Goal: Navigation & Orientation: Find specific page/section

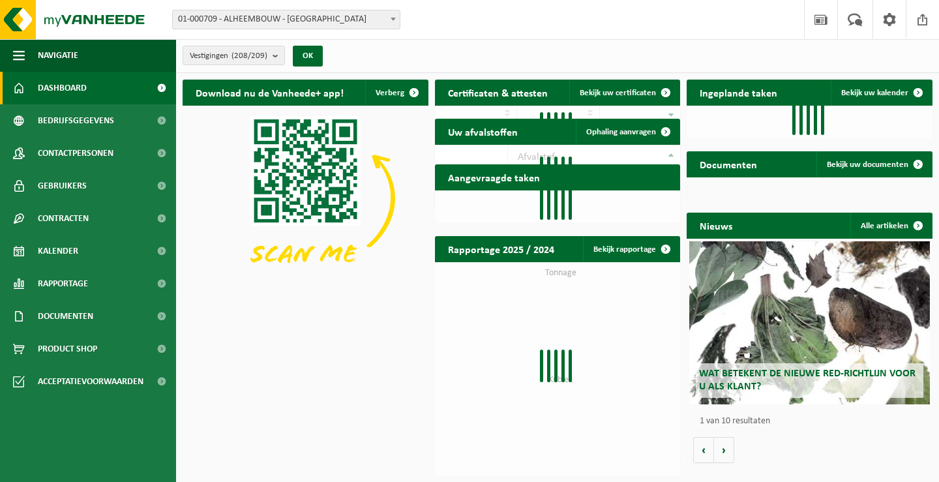
click at [393, 20] on b at bounding box center [393, 19] width 5 height 3
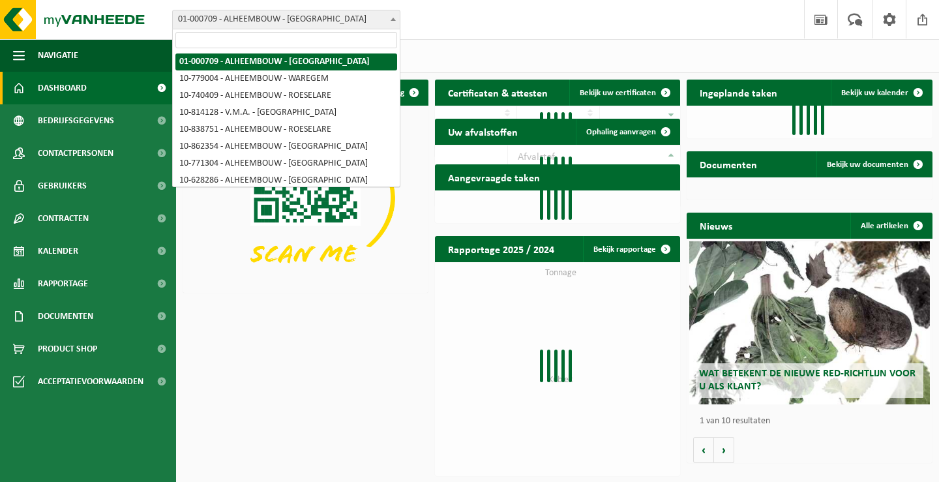
click at [368, 43] on input "search" at bounding box center [286, 40] width 222 height 16
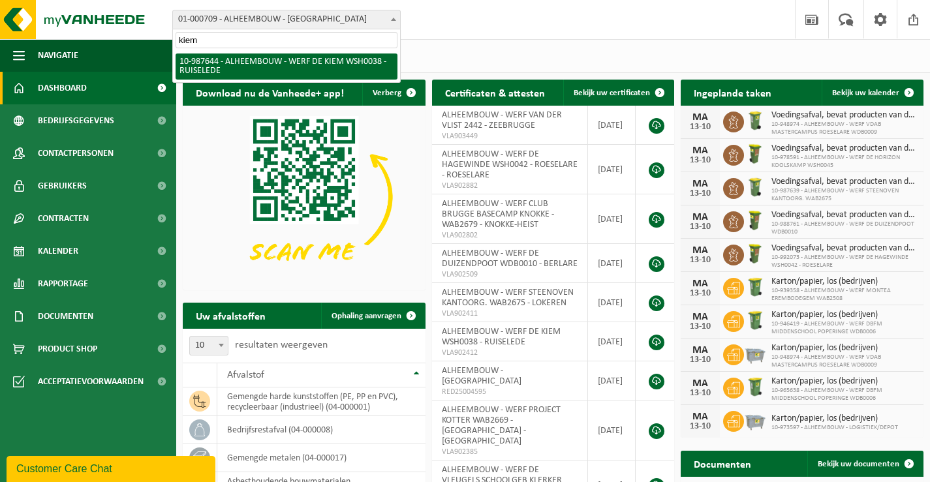
type input "kiem"
select select "167293"
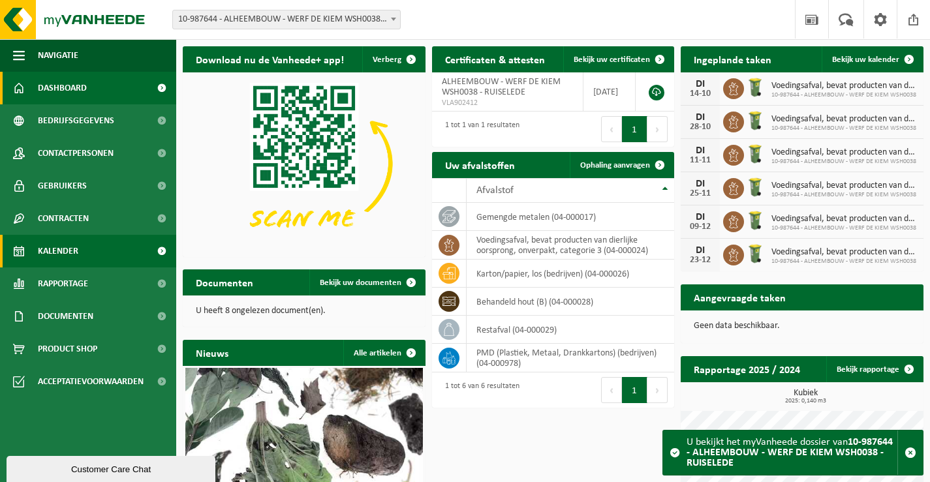
click at [50, 252] on span "Kalender" at bounding box center [58, 251] width 40 height 33
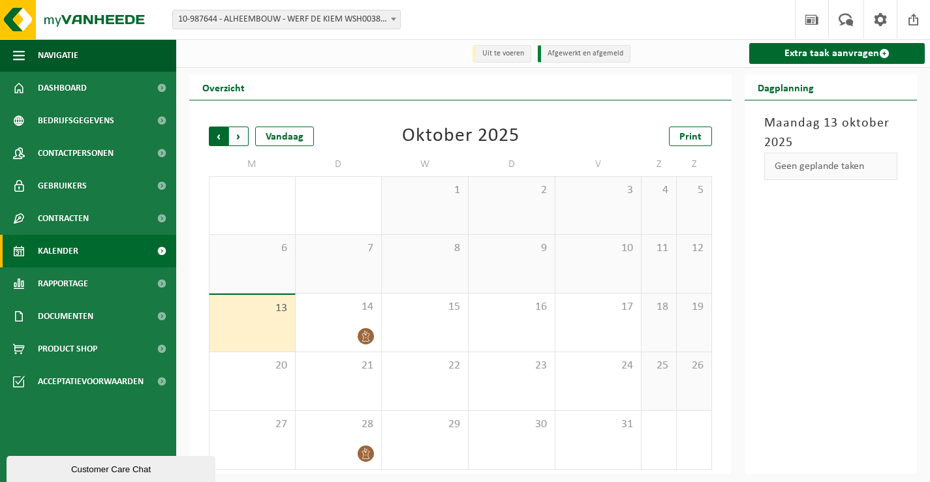
click at [235, 136] on span "Volgende" at bounding box center [239, 137] width 20 height 20
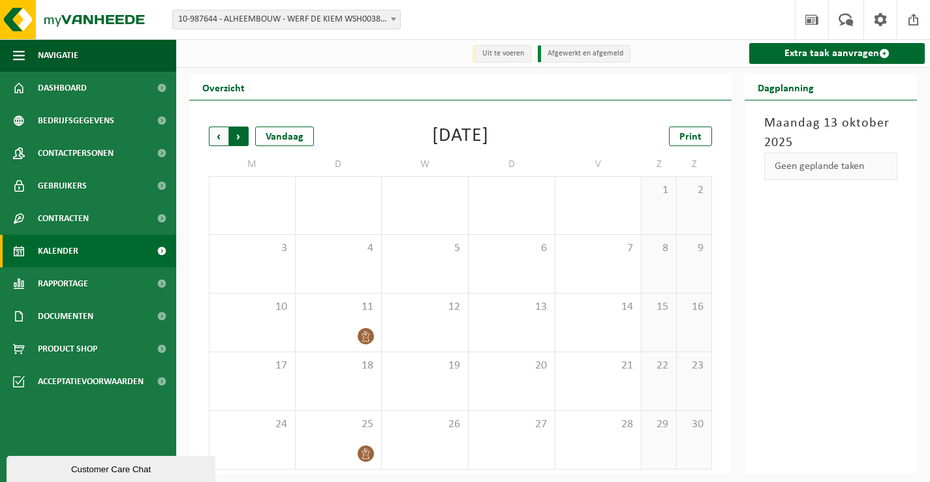
click at [222, 136] on span "Vorige" at bounding box center [219, 137] width 20 height 20
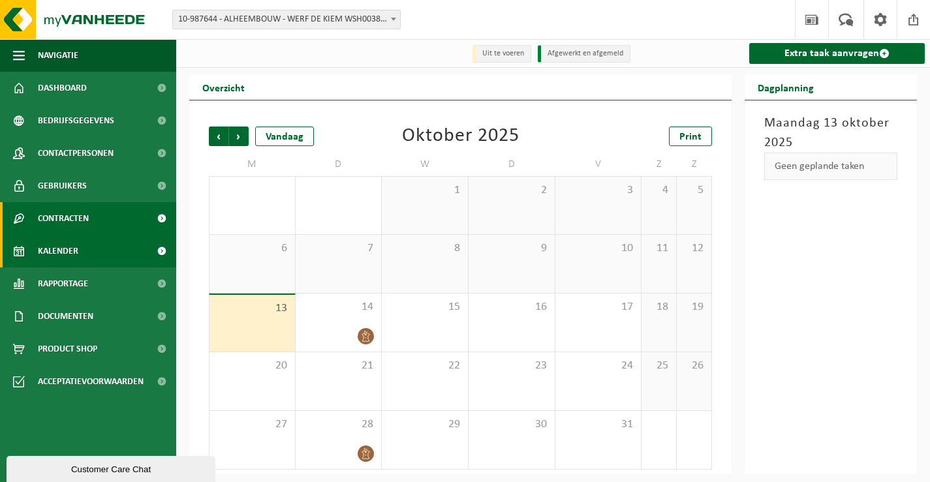
click at [80, 215] on span "Contracten" at bounding box center [63, 218] width 51 height 33
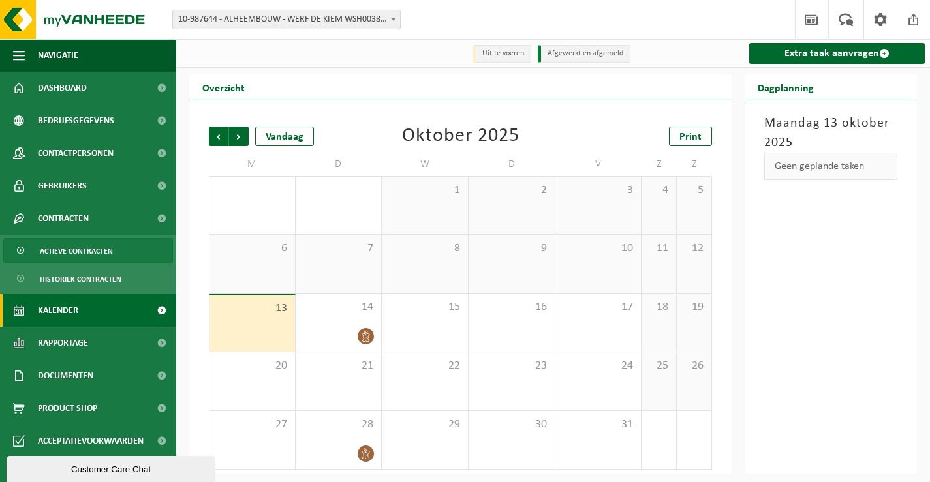
click at [75, 252] on span "Actieve contracten" at bounding box center [76, 251] width 73 height 25
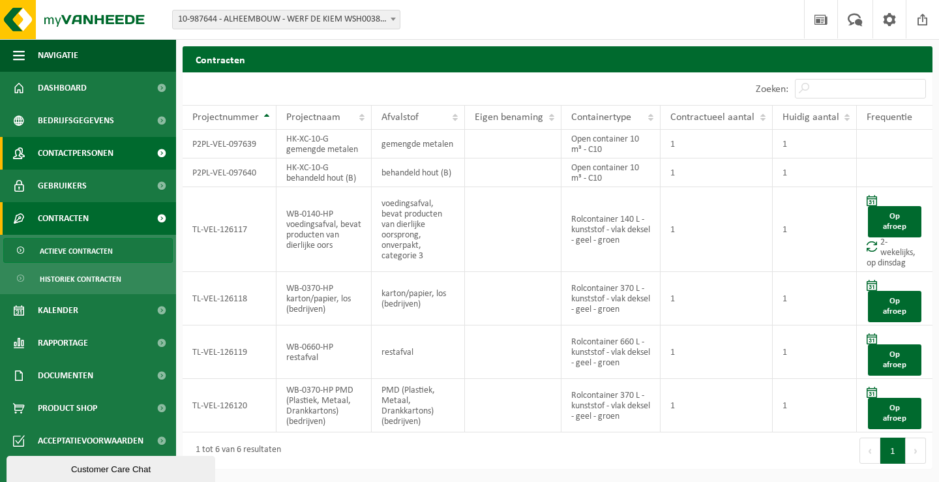
click at [65, 156] on span "Contactpersonen" at bounding box center [76, 153] width 76 height 33
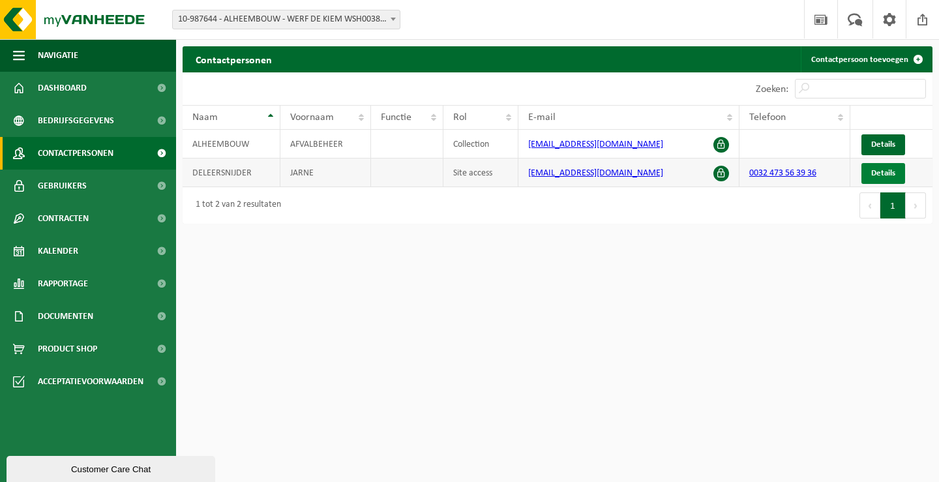
click at [884, 173] on span "Details" at bounding box center [883, 173] width 24 height 8
click at [878, 169] on span "Details" at bounding box center [883, 173] width 24 height 8
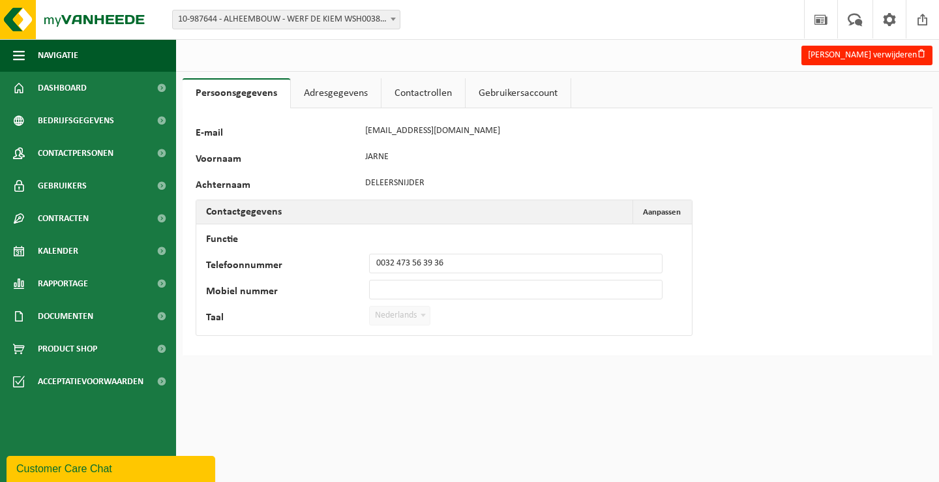
click at [526, 97] on link "Gebruikersaccount" at bounding box center [518, 93] width 105 height 30
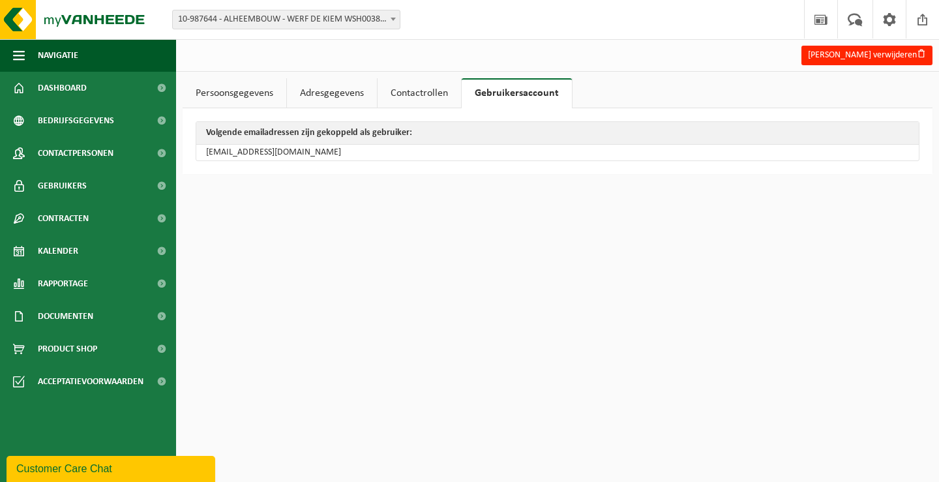
click at [432, 90] on link "Contactrollen" at bounding box center [419, 93] width 83 height 30
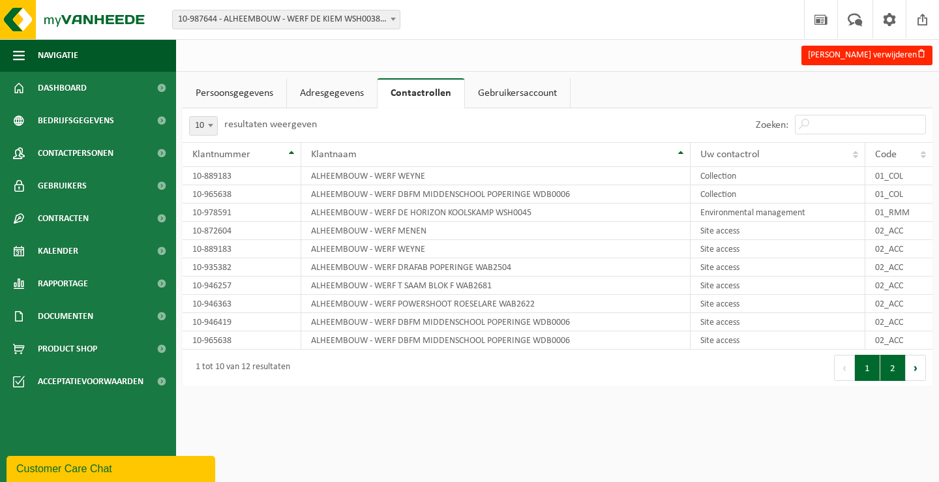
click at [893, 369] on button "2" at bounding box center [893, 368] width 25 height 26
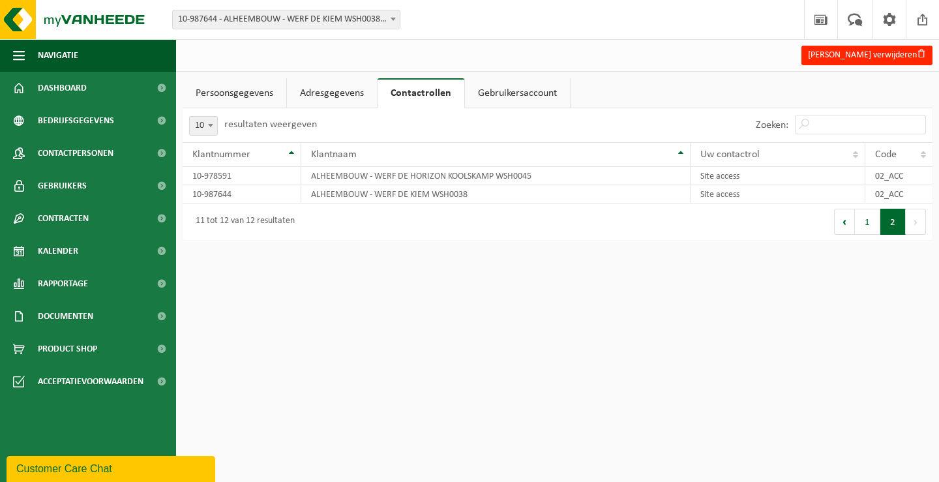
click at [250, 93] on link "Persoonsgegevens" at bounding box center [235, 93] width 104 height 30
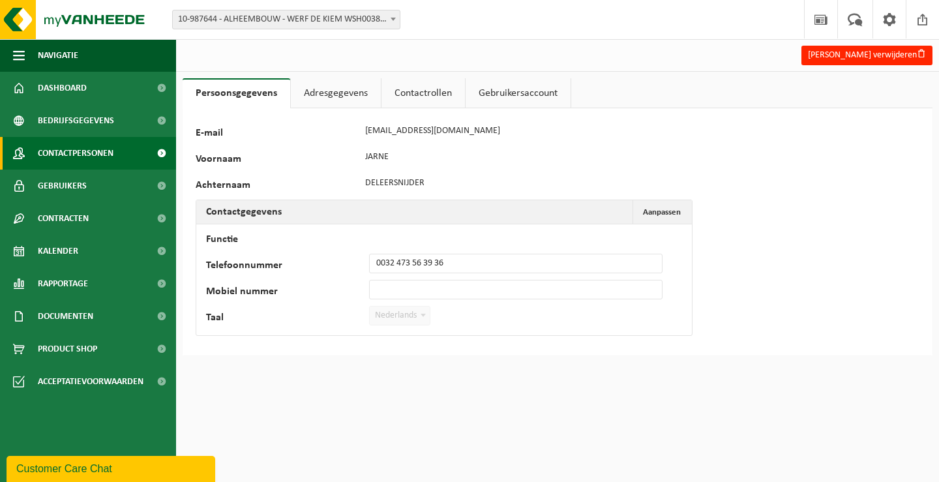
click at [93, 151] on span "Contactpersonen" at bounding box center [76, 153] width 76 height 33
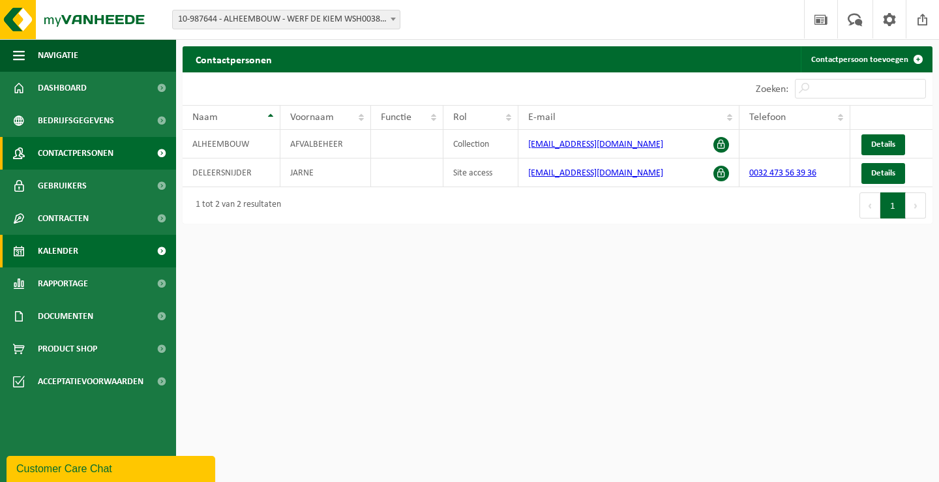
click at [54, 251] on span "Kalender" at bounding box center [58, 251] width 40 height 33
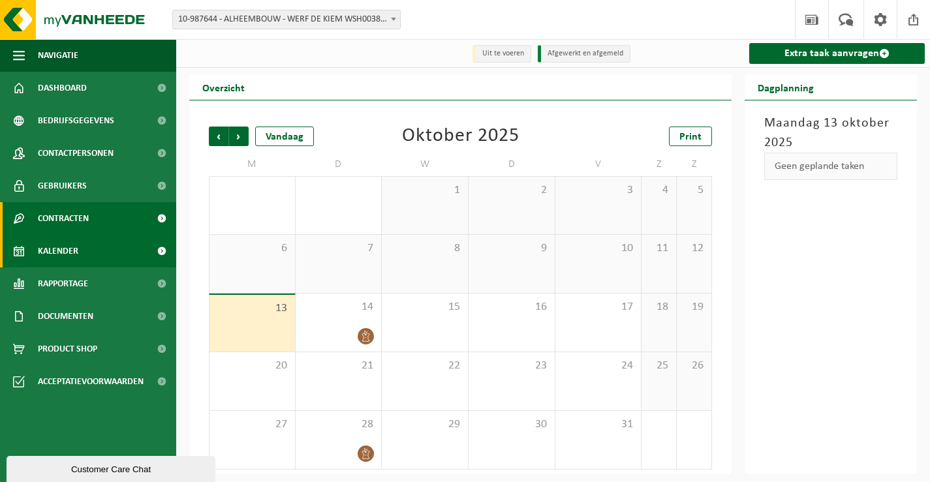
click at [64, 218] on span "Contracten" at bounding box center [63, 218] width 51 height 33
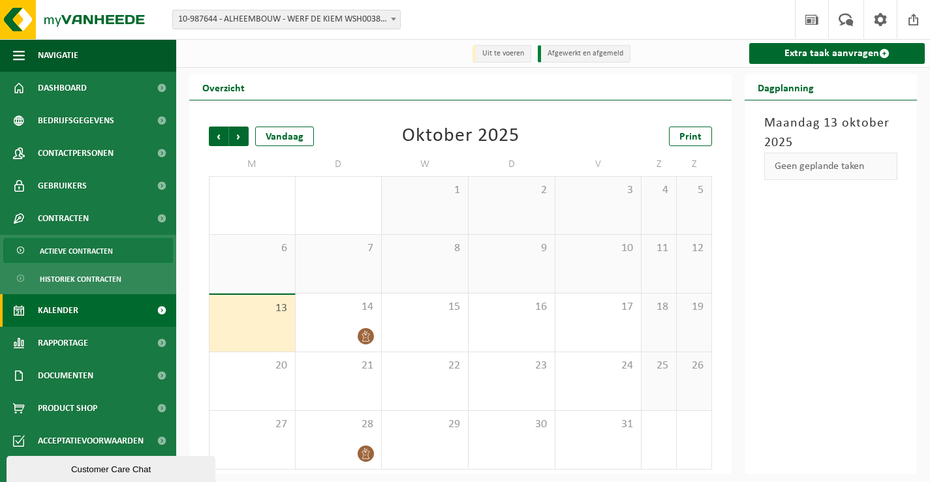
click at [70, 246] on span "Actieve contracten" at bounding box center [76, 251] width 73 height 25
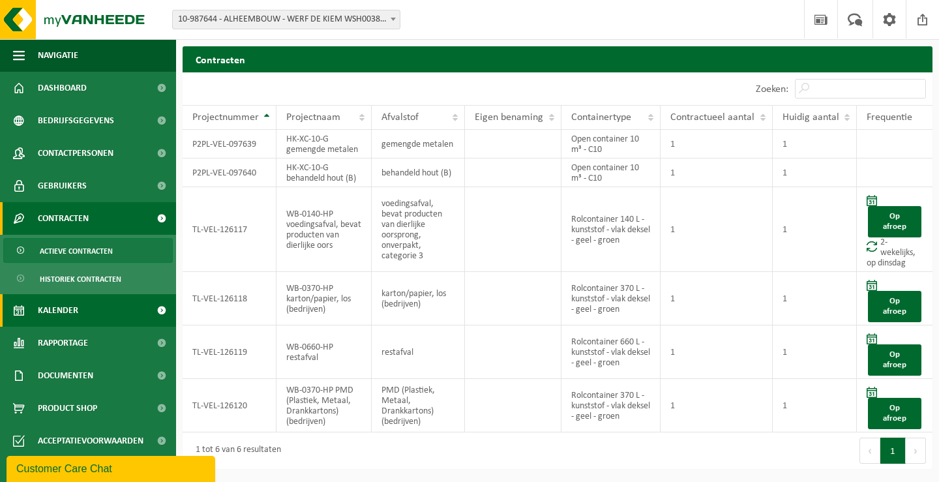
click at [52, 309] on span "Kalender" at bounding box center [58, 310] width 40 height 33
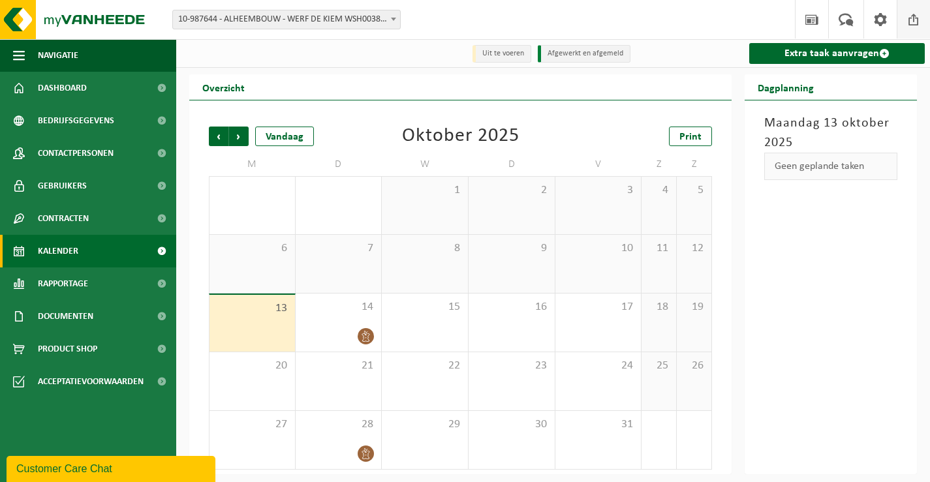
click at [915, 17] on span at bounding box center [913, 19] width 20 height 38
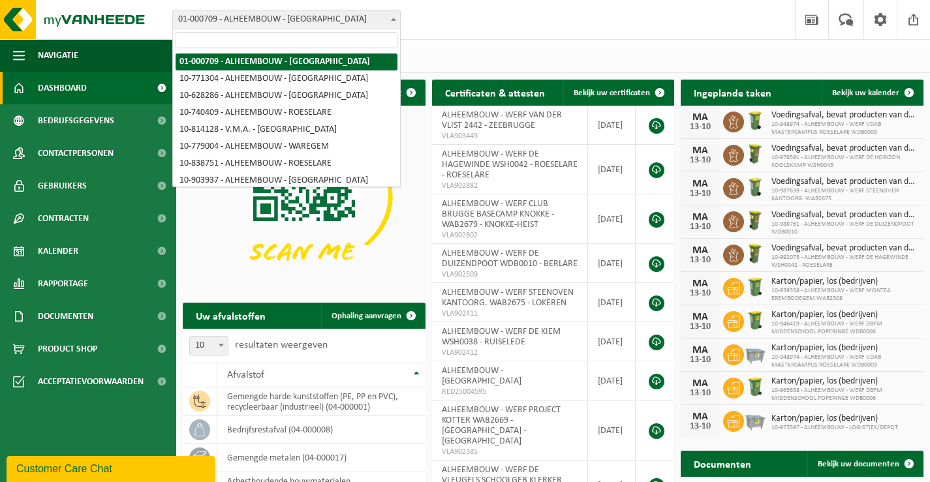
click at [396, 19] on span at bounding box center [393, 18] width 13 height 17
click at [378, 40] on input "search" at bounding box center [286, 40] width 222 height 16
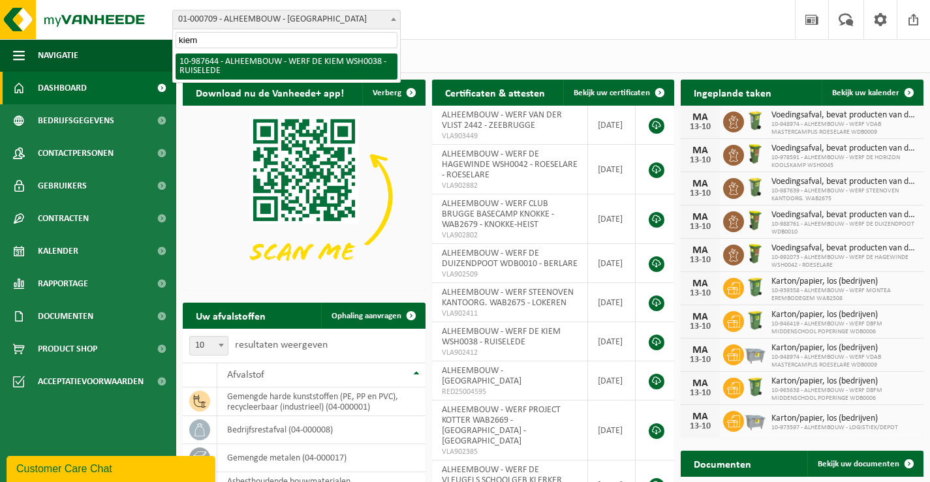
type input "kiem"
select select "167293"
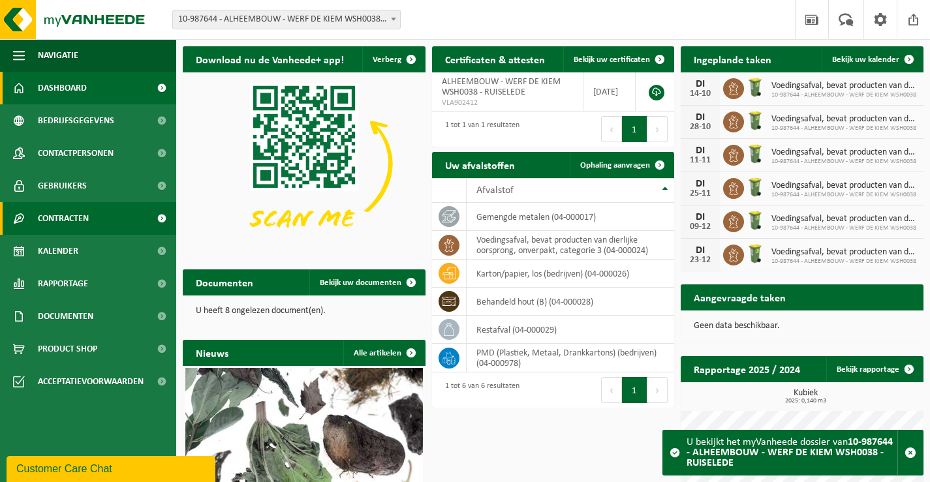
click at [72, 217] on span "Contracten" at bounding box center [63, 218] width 51 height 33
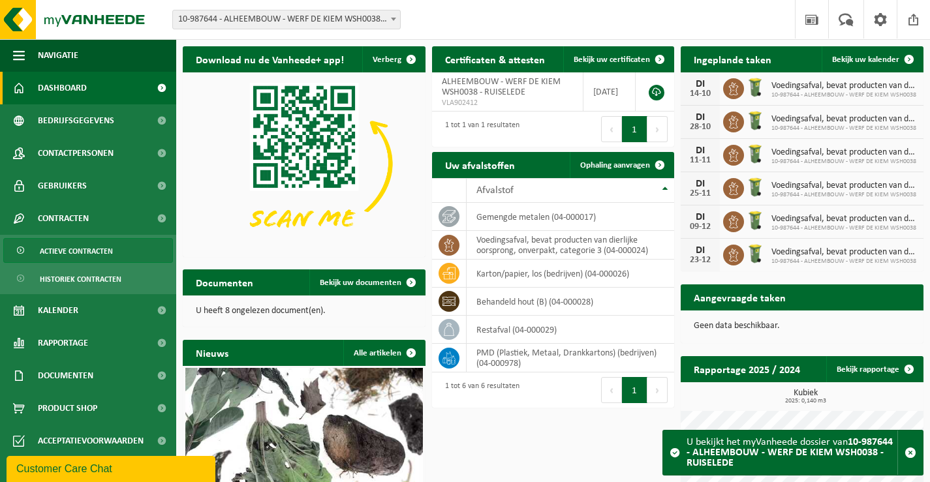
click at [63, 250] on span "Actieve contracten" at bounding box center [76, 251] width 73 height 25
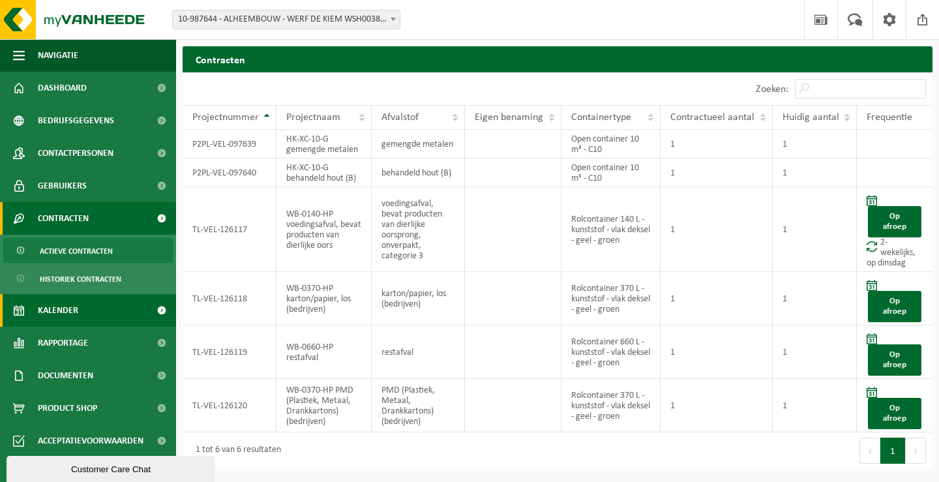
click at [64, 309] on span "Kalender" at bounding box center [58, 310] width 40 height 33
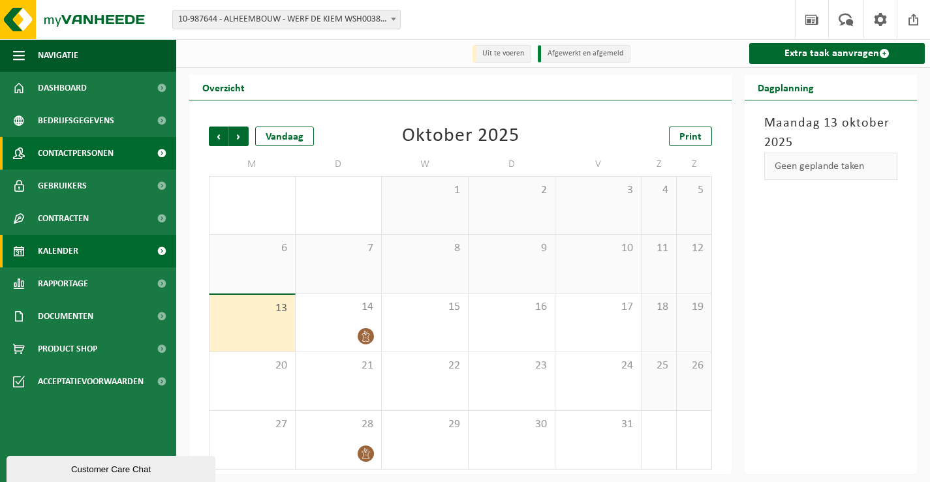
click at [54, 146] on span "Contactpersonen" at bounding box center [76, 153] width 76 height 33
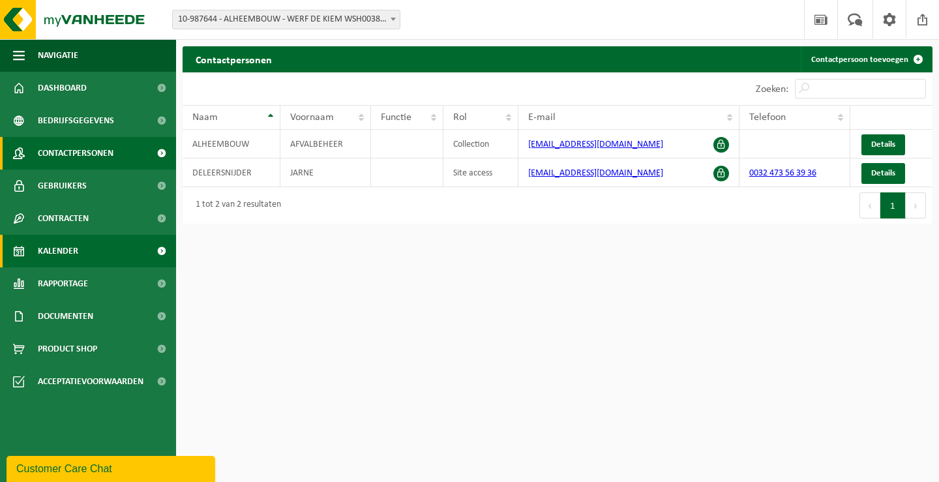
click at [52, 247] on span "Kalender" at bounding box center [58, 251] width 40 height 33
